Goal: Task Accomplishment & Management: Manage account settings

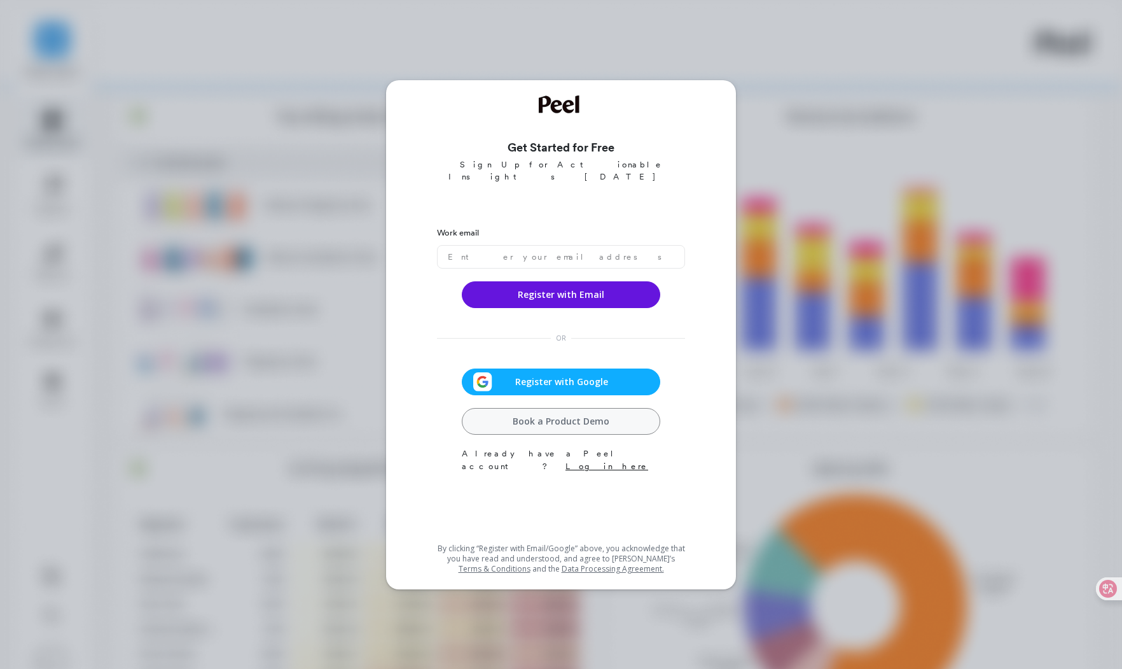
click at [606, 375] on span "Register with Google" at bounding box center [561, 381] width 139 height 13
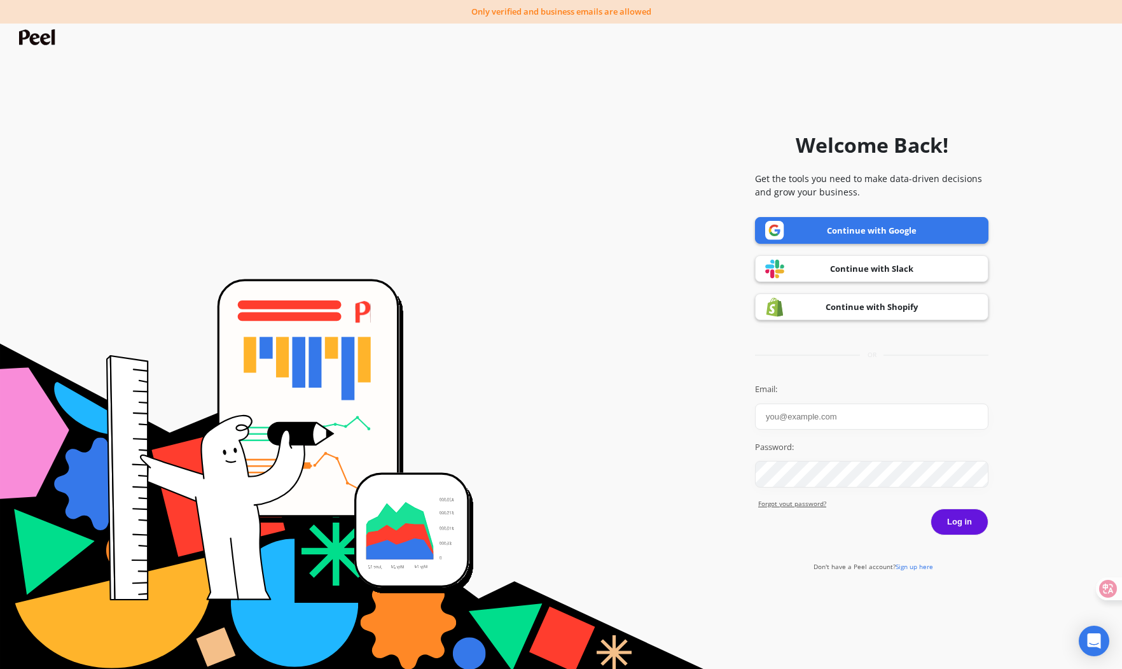
click at [898, 230] on link "Continue with Google" at bounding box center [871, 230] width 233 height 27
